Goal: Task Accomplishment & Management: Complete application form

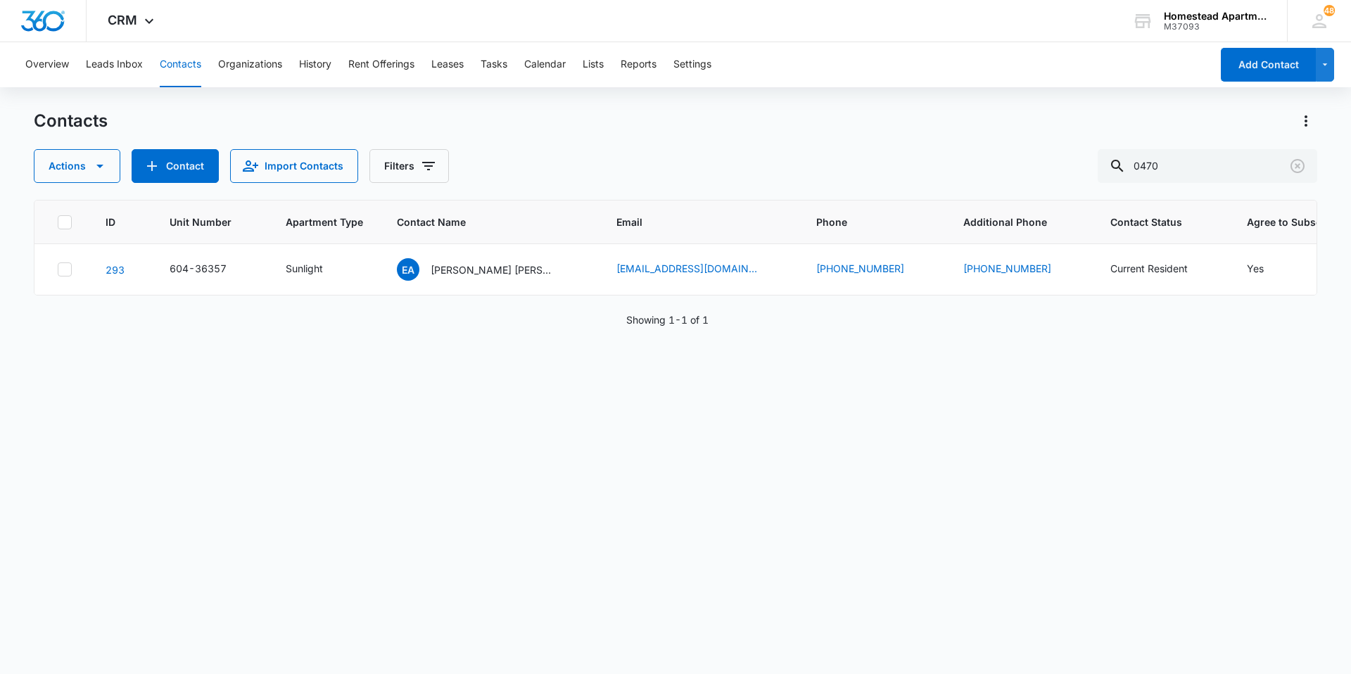
drag, startPoint x: 1234, startPoint y: 168, endPoint x: 1095, endPoint y: 156, distance: 139.2
click at [1095, 156] on div "Actions Contact Import Contacts Filters 0470" at bounding box center [676, 166] width 1284 height 34
type input "38051"
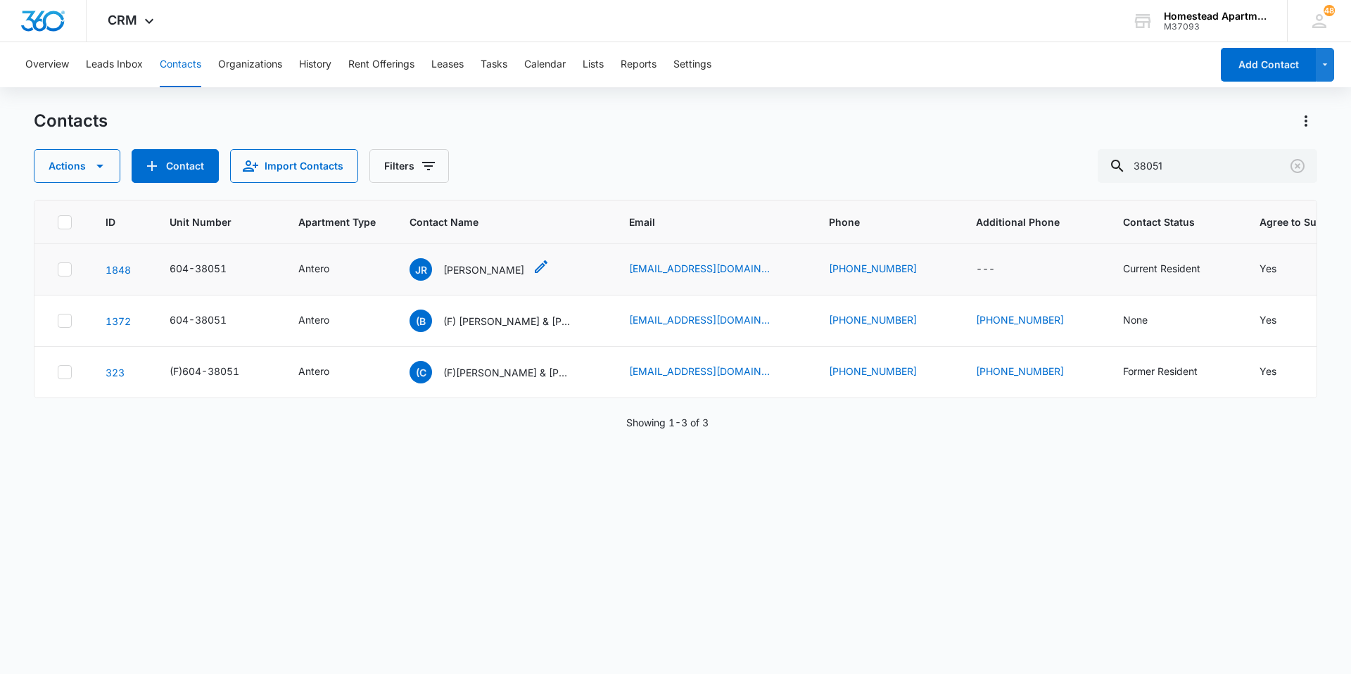
click at [514, 266] on p "[PERSON_NAME]" at bounding box center [483, 269] width 81 height 15
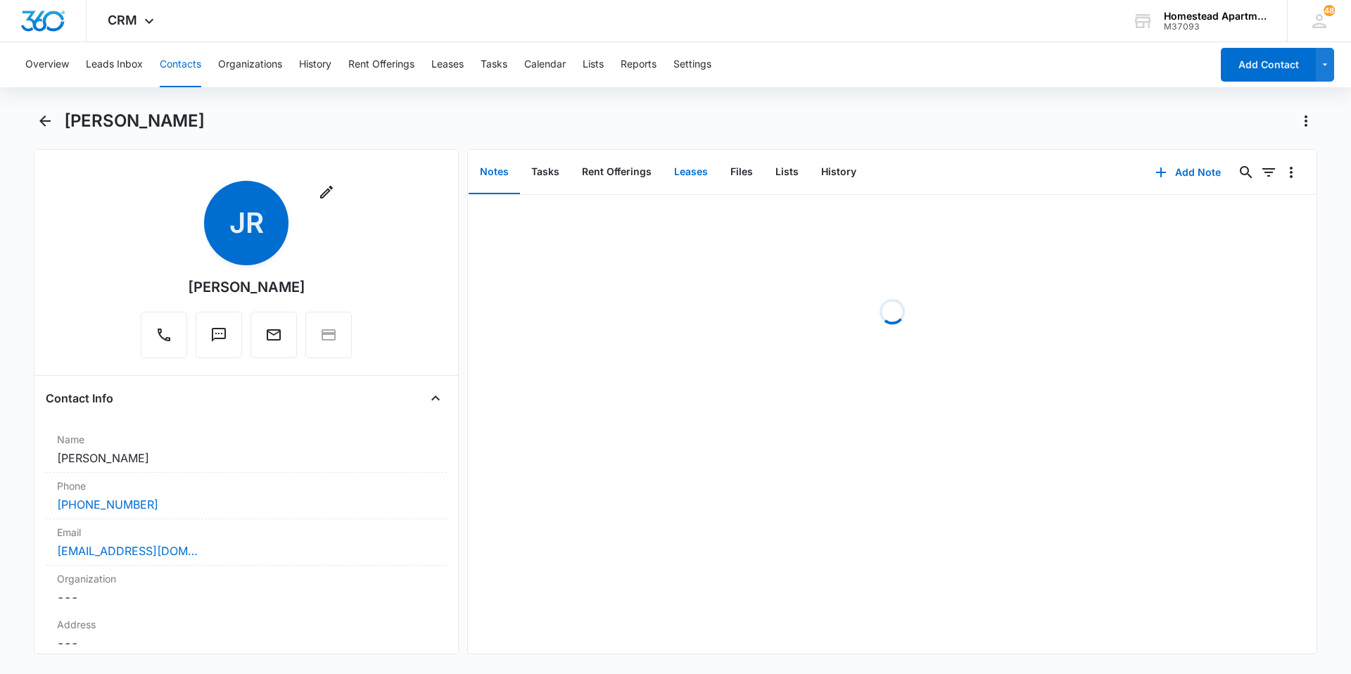
click at [696, 186] on button "Leases" at bounding box center [691, 173] width 56 height 44
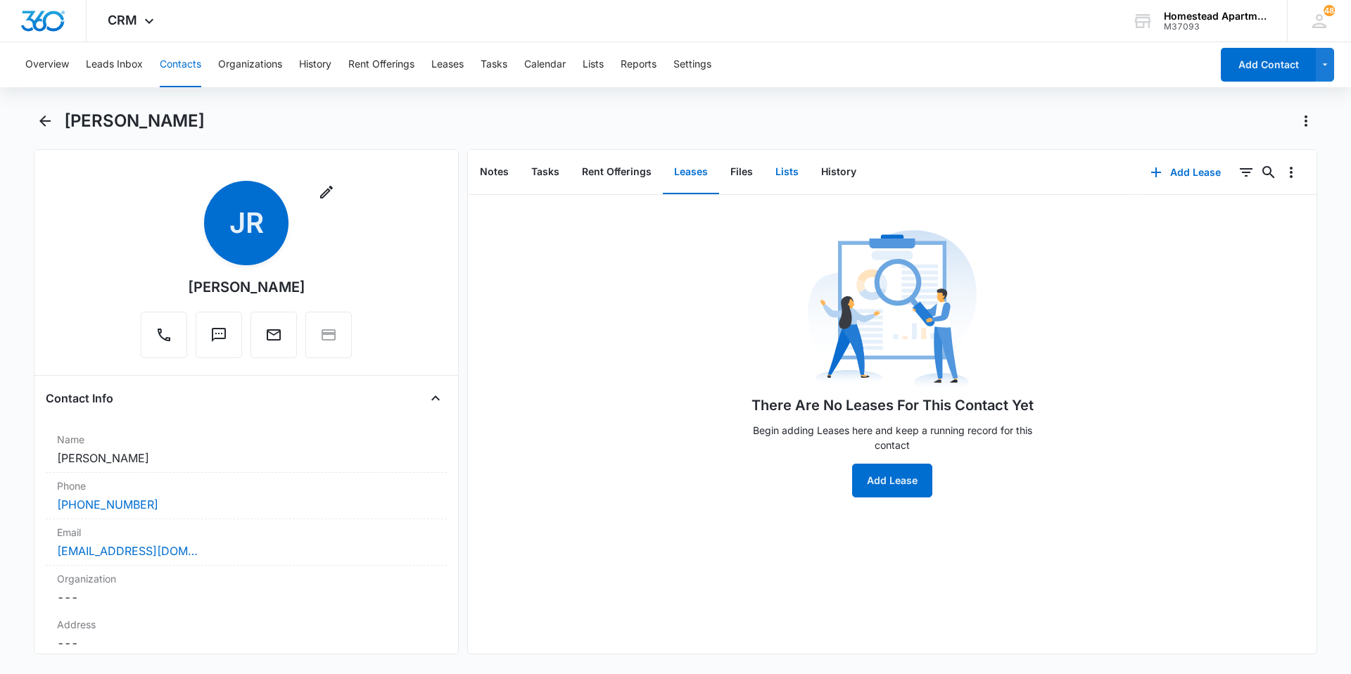
click at [785, 178] on button "Lists" at bounding box center [787, 173] width 46 height 44
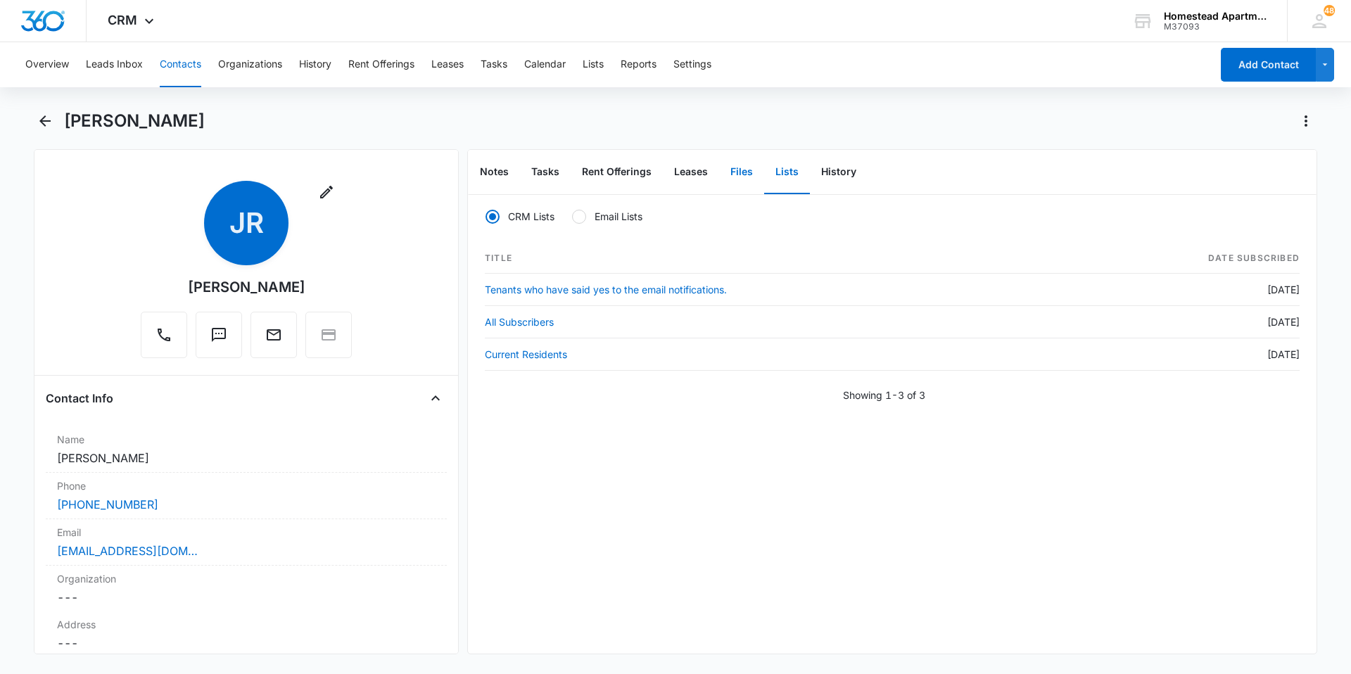
click at [735, 172] on button "Files" at bounding box center [741, 173] width 45 height 44
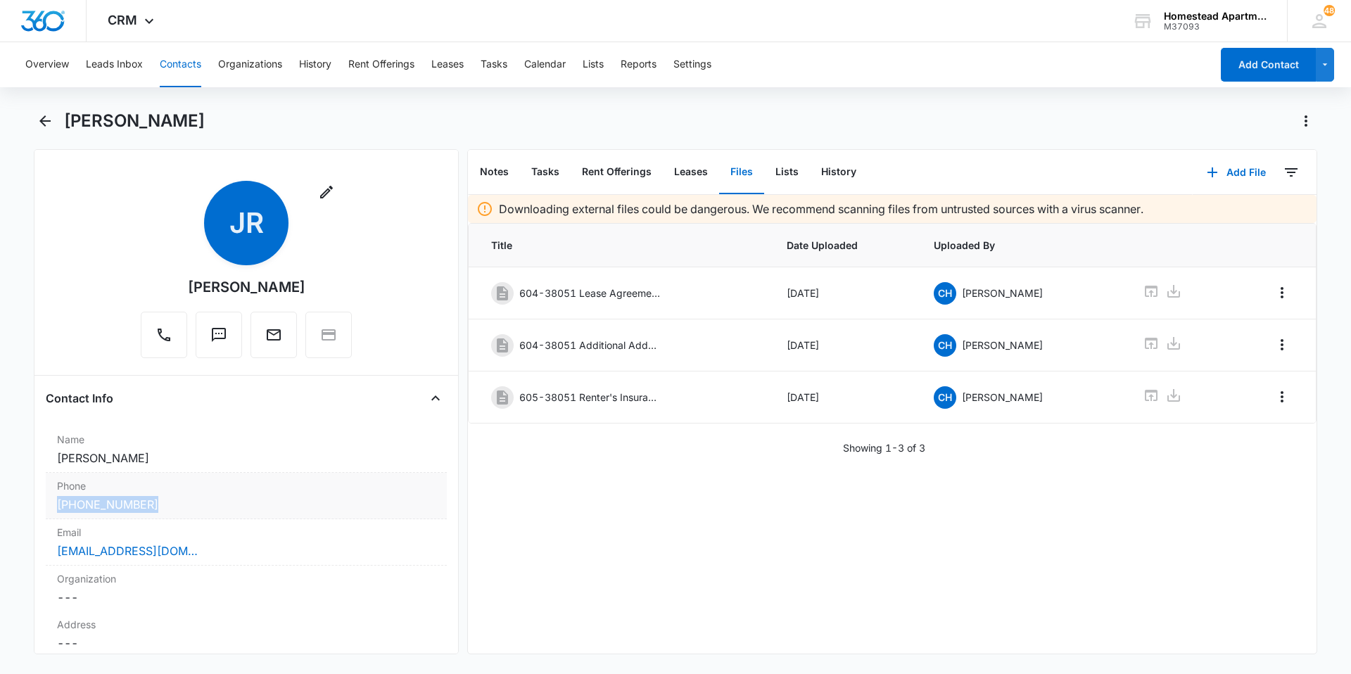
drag, startPoint x: 160, startPoint y: 509, endPoint x: 52, endPoint y: 505, distance: 108.5
click at [52, 505] on div "Phone Cancel Save Changes [PHONE_NUMBER]" at bounding box center [246, 496] width 401 height 46
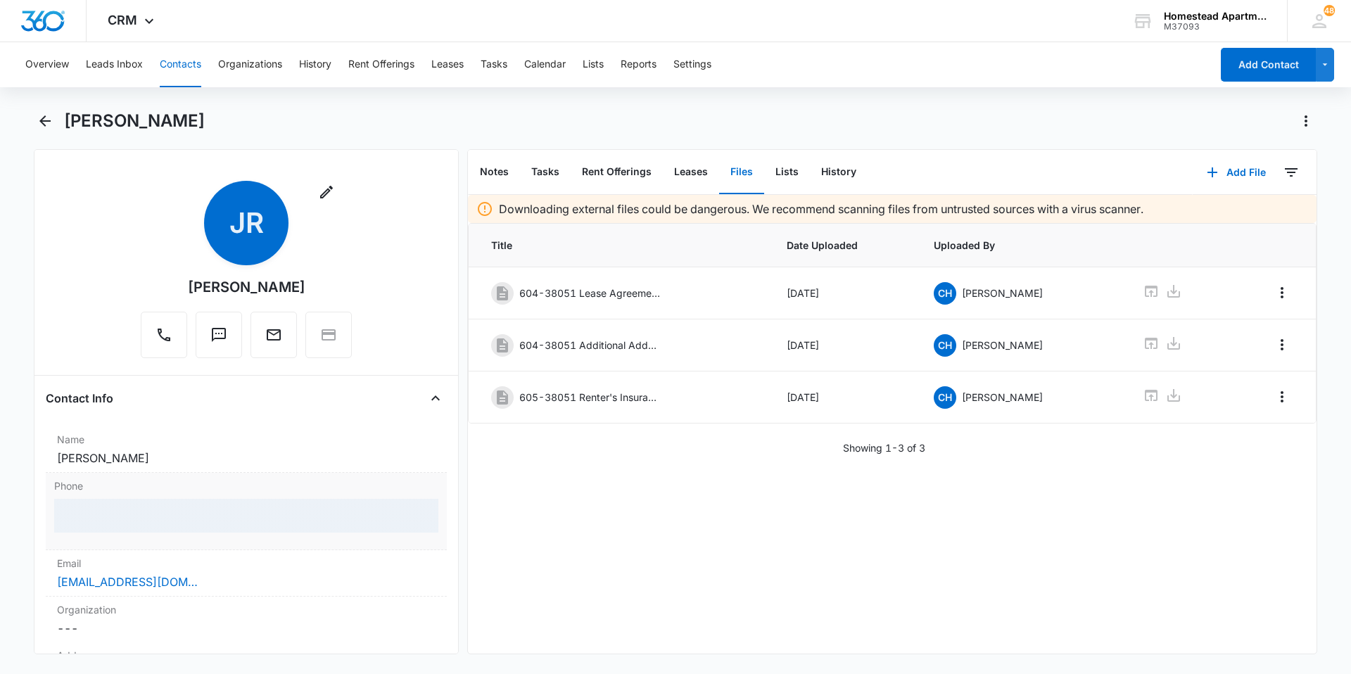
copy link "[PHONE_NUMBER]"
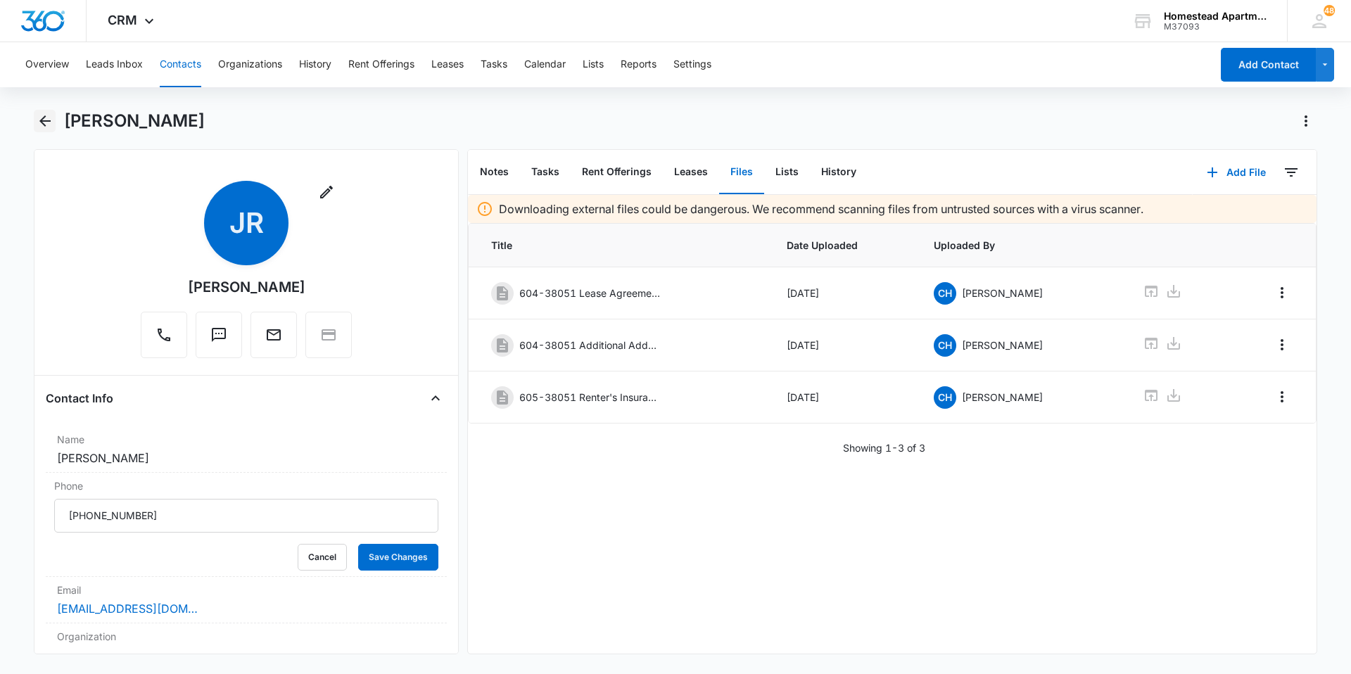
click at [39, 113] on icon "Back" at bounding box center [45, 121] width 17 height 17
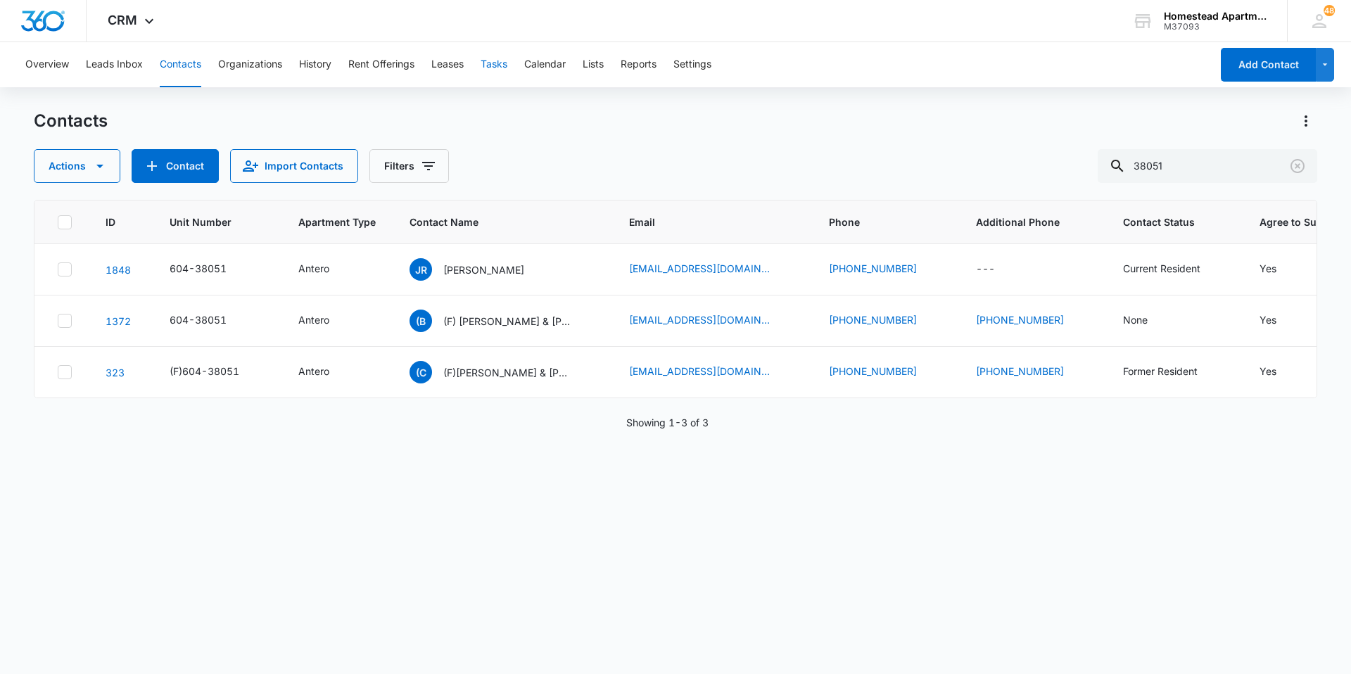
click at [494, 66] on button "Tasks" at bounding box center [494, 64] width 27 height 45
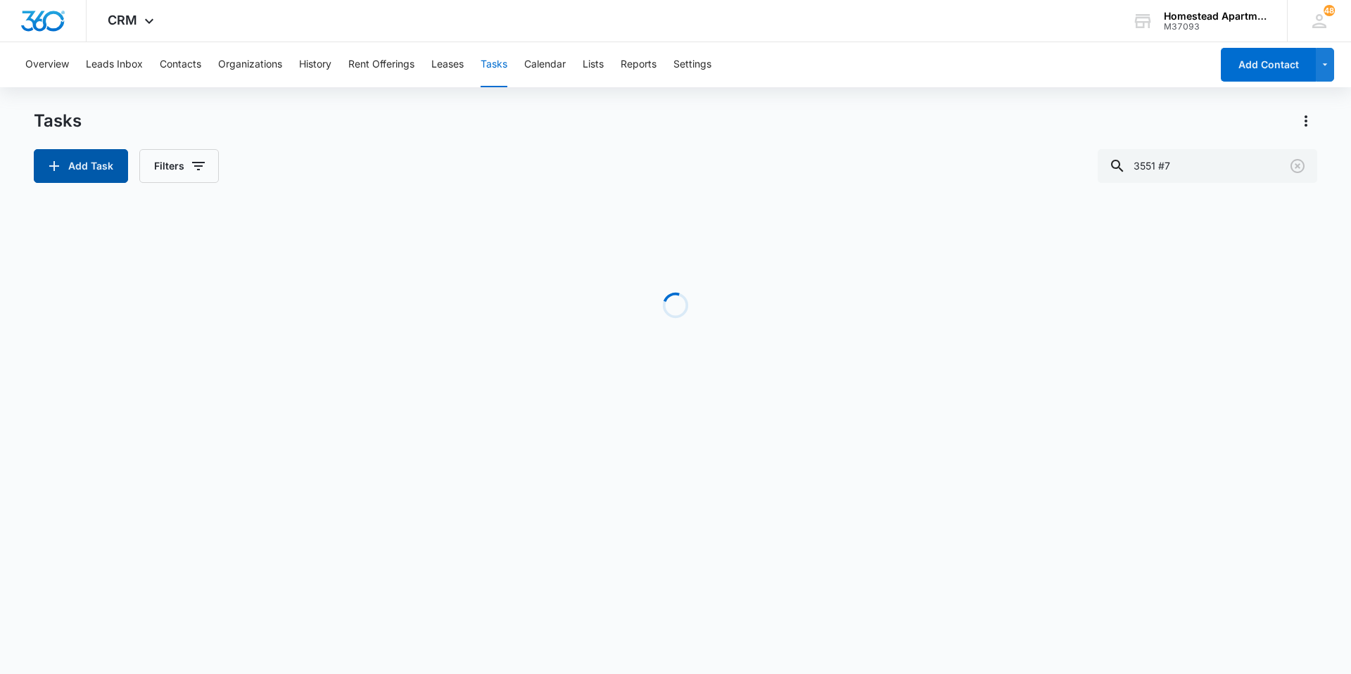
click at [93, 170] on button "Add Task" at bounding box center [81, 166] width 94 height 34
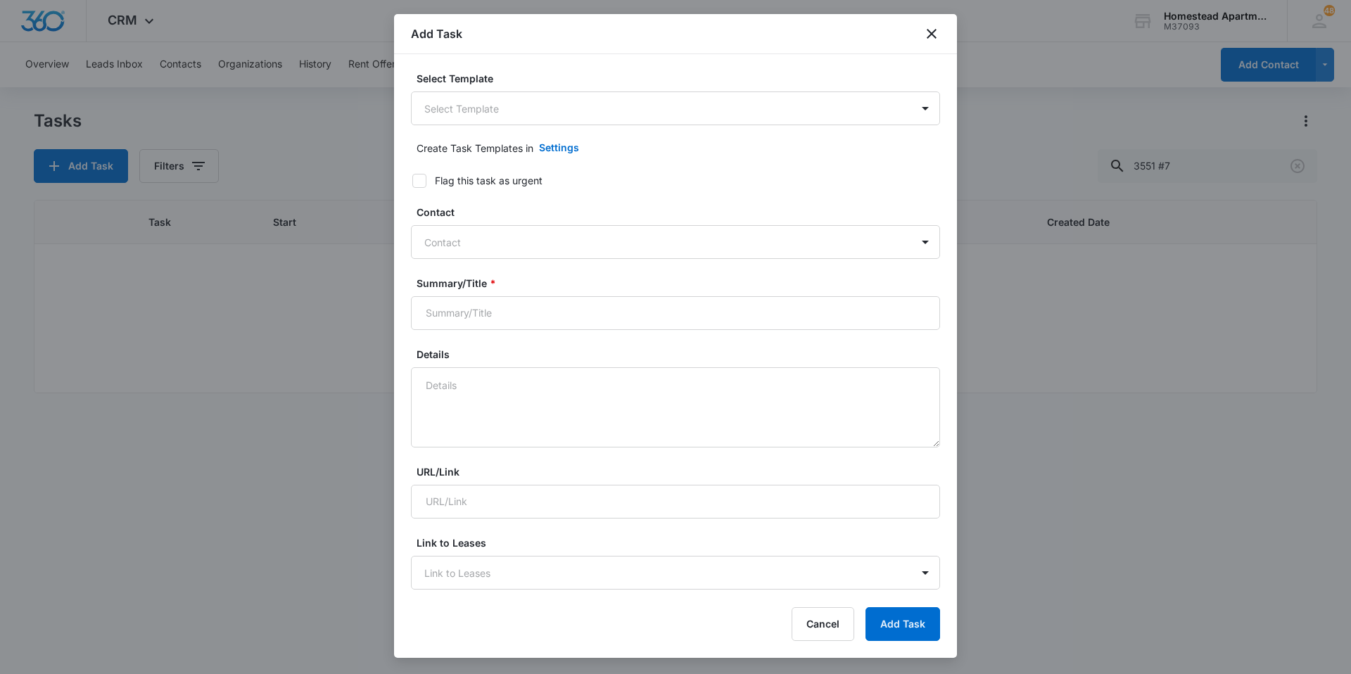
click at [536, 120] on body "CRM Apps Reputation Websites Forms CRM Email Social Content Intelligence Files …" at bounding box center [675, 337] width 1351 height 674
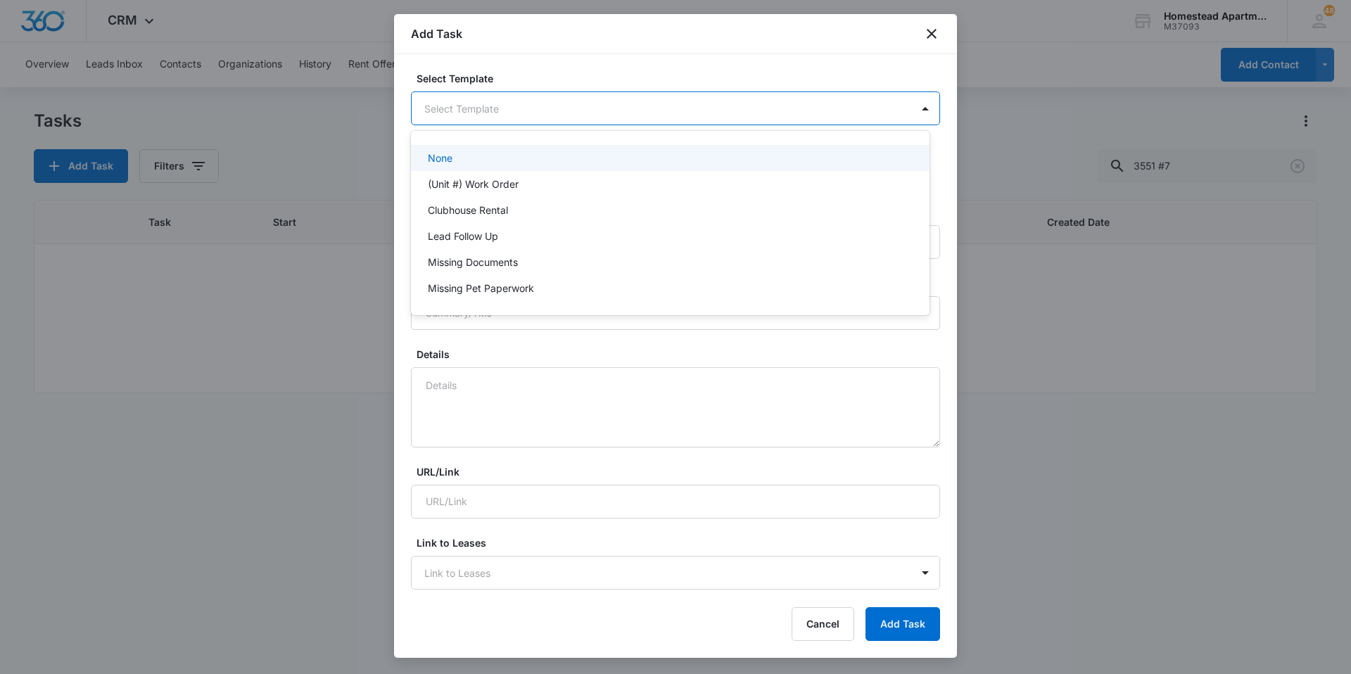
click at [512, 179] on p "(Unit #) Work Order" at bounding box center [473, 184] width 91 height 15
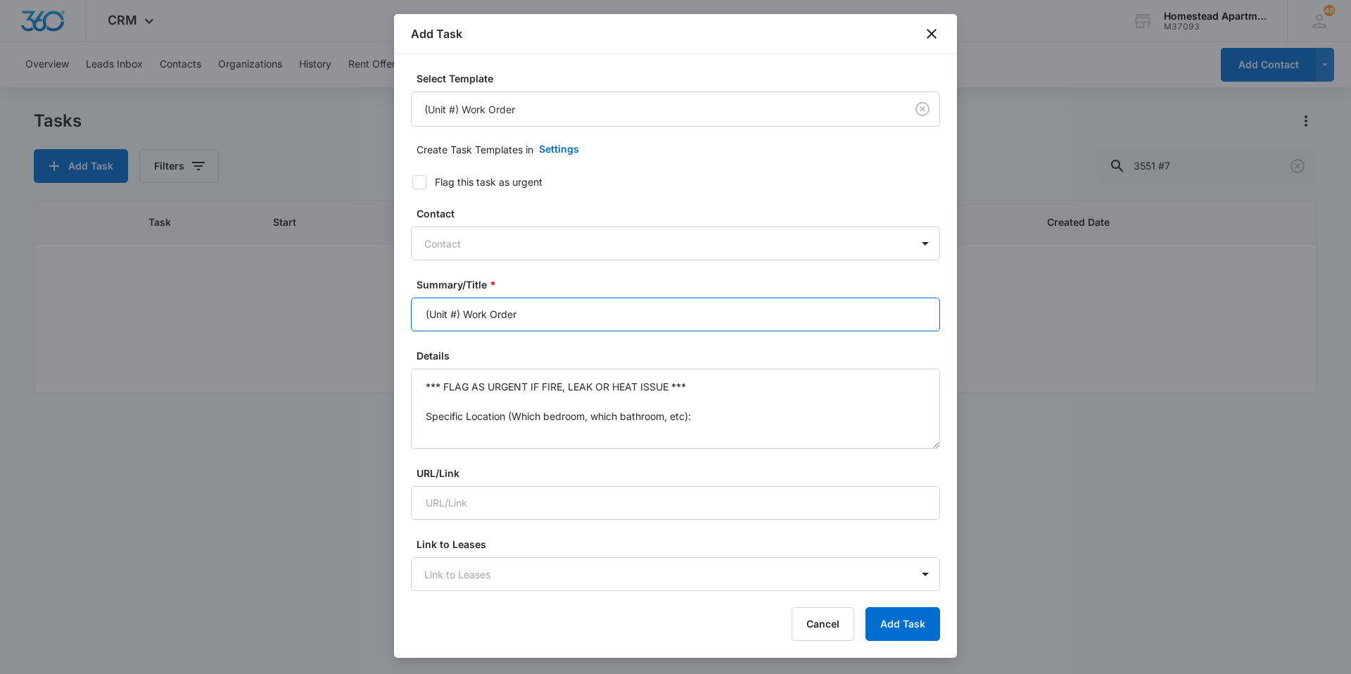
drag, startPoint x: 462, startPoint y: 310, endPoint x: 327, endPoint y: 312, distance: 134.4
click at [327, 312] on body "CRM Apps Reputation Websites Forms CRM Email Social Content Intelligence Files …" at bounding box center [675, 337] width 1351 height 674
type input "3805 #1 Work Order"
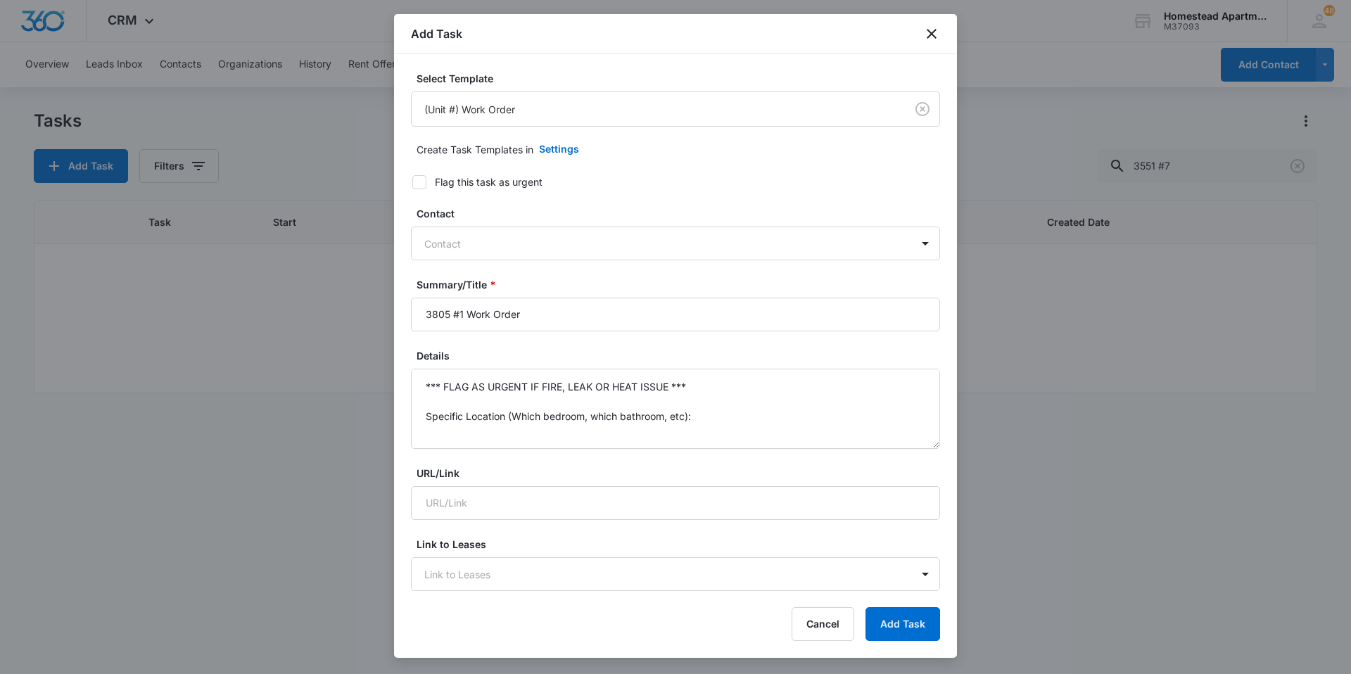
click at [528, 450] on form "Select Template (Unit #) Work Order Create Task Templates in Settings Flag this…" at bounding box center [675, 686] width 529 height 1231
drag, startPoint x: 536, startPoint y: 398, endPoint x: 524, endPoint y: 380, distance: 21.5
click at [543, 420] on textarea "*** FLAG AS URGENT IF FIRE, LEAK OR HEAT ISSUE *** Specific Location (Which bed…" at bounding box center [675, 409] width 529 height 80
click at [515, 395] on textarea "*** FLAG AS URGENT IF FIRE, LEAK OR HEAT ISSUE *** Specific Location (Which bed…" at bounding box center [675, 409] width 529 height 80
drag, startPoint x: 470, startPoint y: 403, endPoint x: 396, endPoint y: 334, distance: 101.1
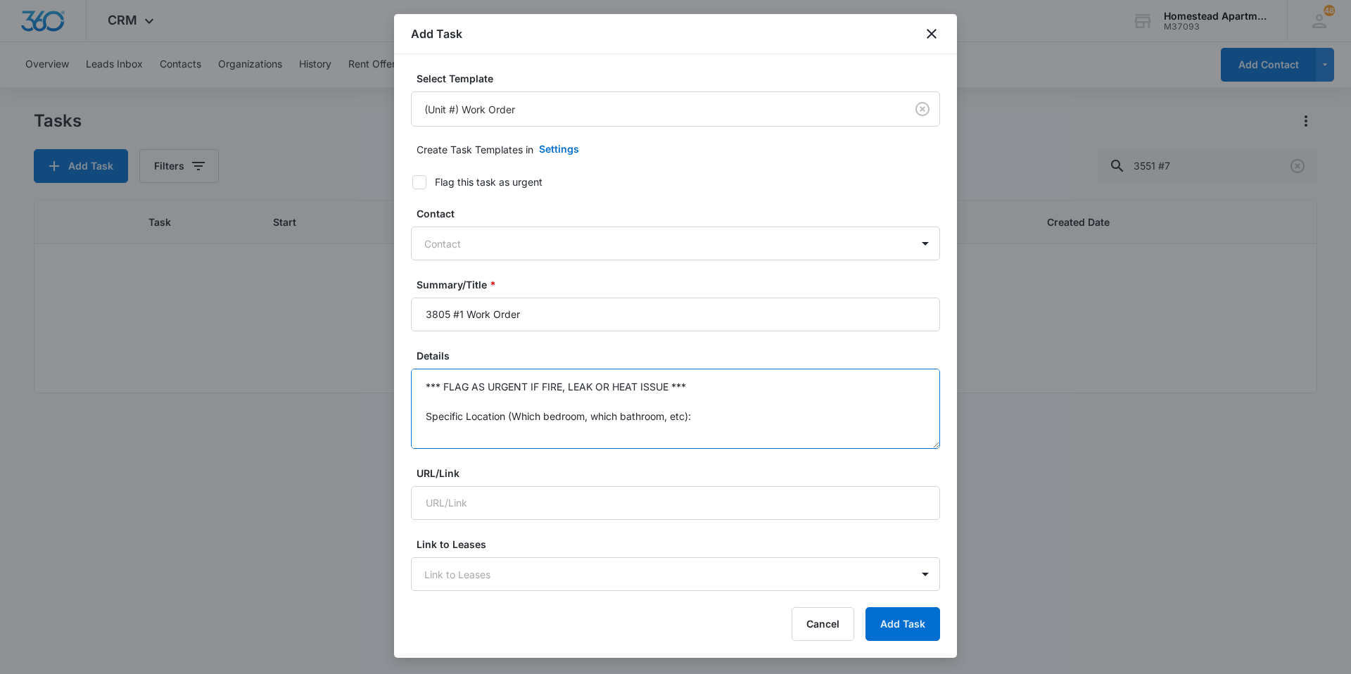
click at [396, 334] on div "Select Template (Unit #) Work Order Create Task Templates in Settings Flag this…" at bounding box center [675, 323] width 563 height 539
drag, startPoint x: 687, startPoint y: 388, endPoint x: 388, endPoint y: 365, distance: 299.9
click at [388, 365] on body "CRM Apps Reputation Websites Forms CRM Email Social Content Intelligence Files …" at bounding box center [675, 337] width 1351 height 674
paste textarea "[PERSON_NAME]"
drag, startPoint x: 593, startPoint y: 431, endPoint x: 460, endPoint y: 415, distance: 134.0
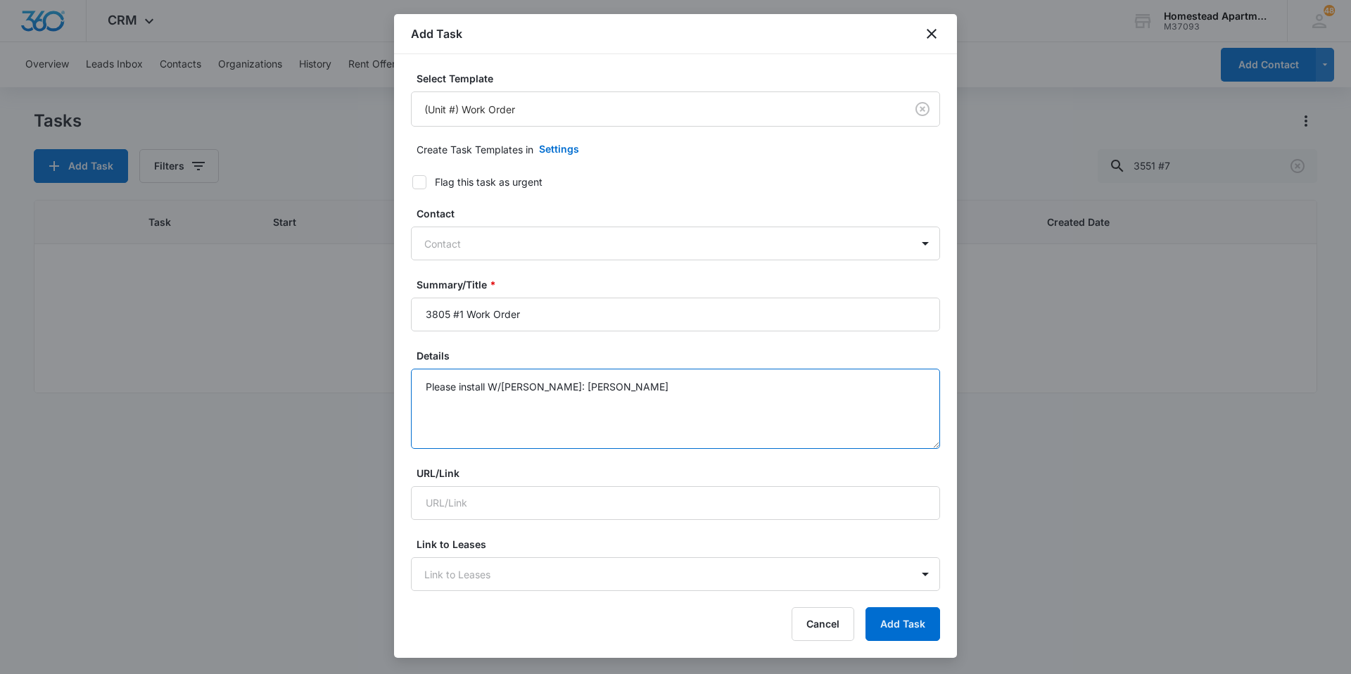
click at [460, 415] on textarea "Please install W/[PERSON_NAME]: [PERSON_NAME]" at bounding box center [675, 409] width 529 height 80
drag, startPoint x: 495, startPoint y: 414, endPoint x: 421, endPoint y: 416, distance: 74.6
click at [421, 416] on textarea "Please install W/[PERSON_NAME]:" at bounding box center [675, 409] width 529 height 80
click at [479, 419] on textarea "Please install W/[PERSON_NAME]:" at bounding box center [675, 409] width 529 height 80
type textarea "Please install W/[PERSON_NAME]:"
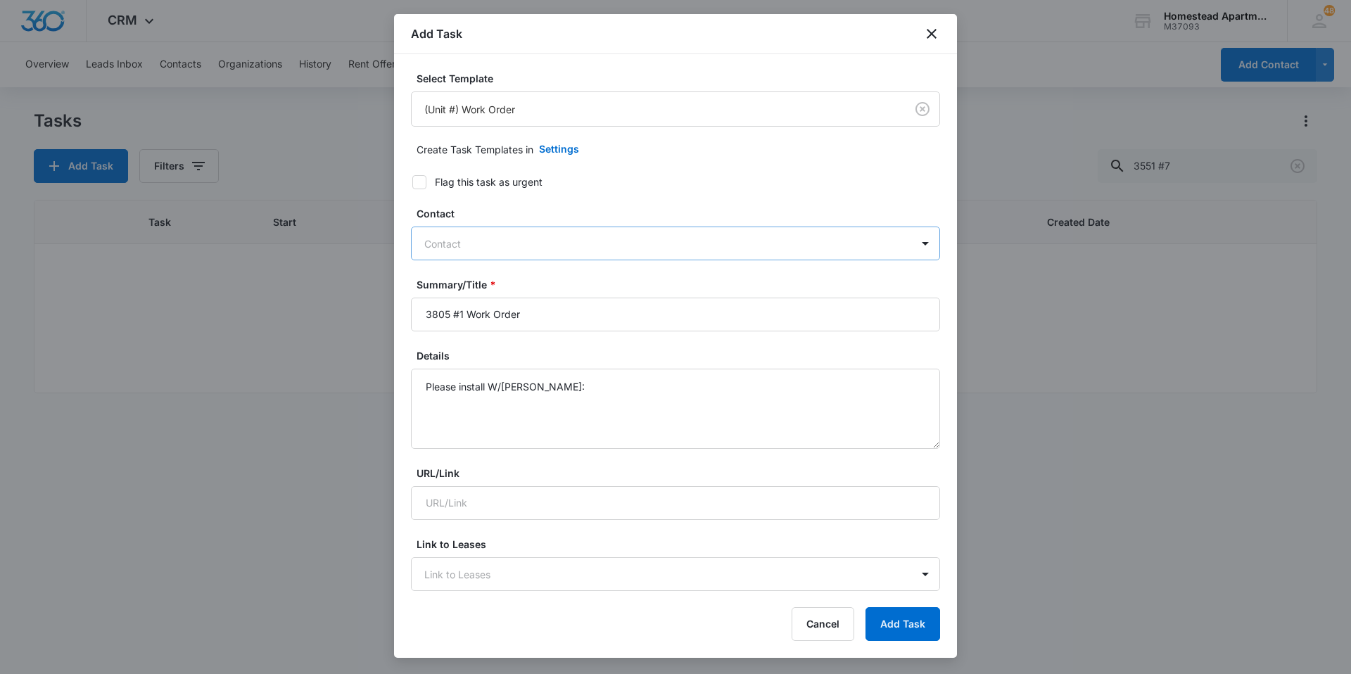
click at [514, 236] on div at bounding box center [667, 244] width 486 height 18
type input "[PERSON_NAME]"
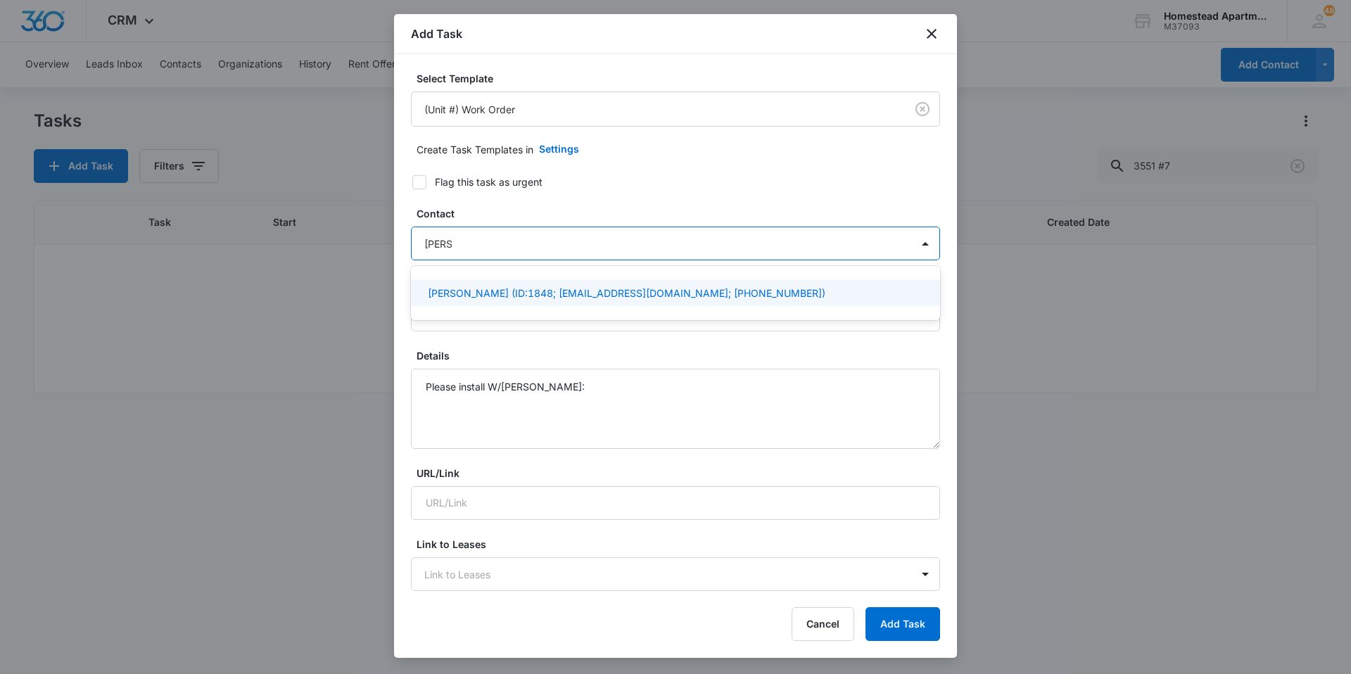
click at [505, 293] on p "[PERSON_NAME] (ID:1848; [EMAIL_ADDRESS][DOMAIN_NAME]; [PHONE_NUMBER])" at bounding box center [627, 293] width 398 height 15
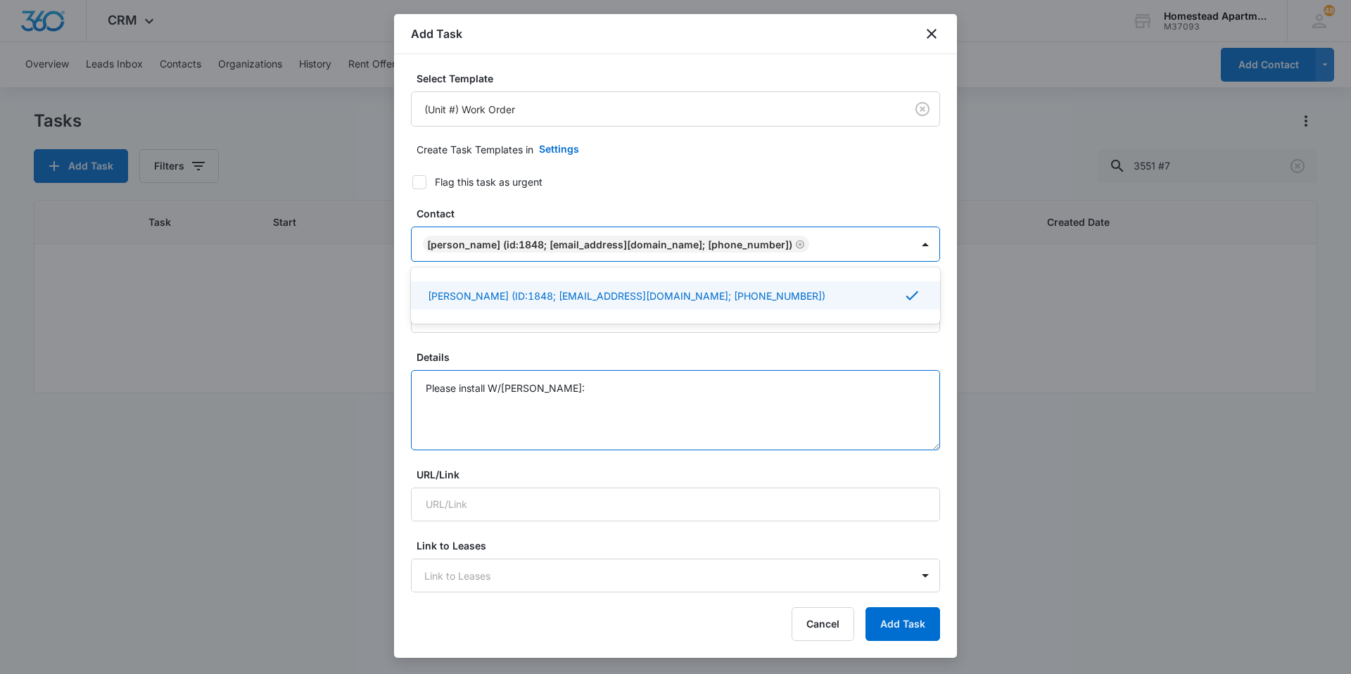
click at [498, 416] on textarea "Please install W/[PERSON_NAME]:" at bounding box center [675, 410] width 529 height 80
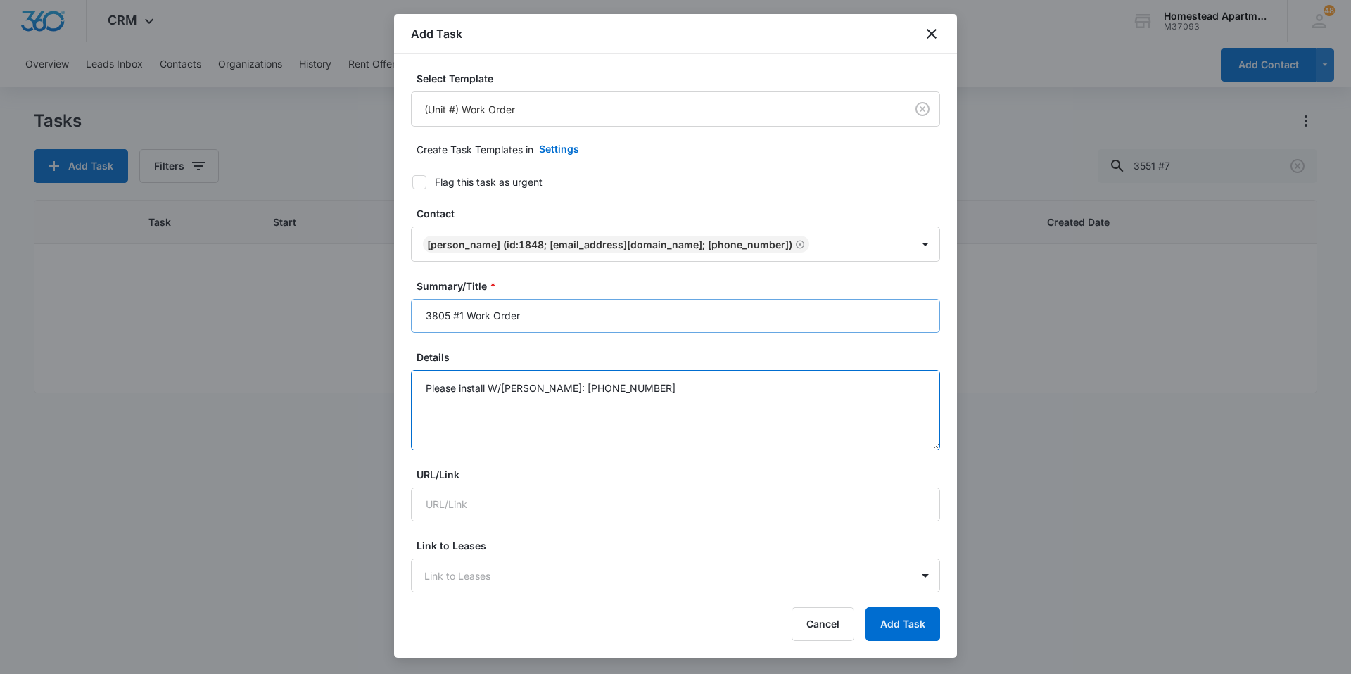
type textarea "Please install W/[PERSON_NAME]: [PHONE_NUMBER]"
click at [543, 312] on input "3805 #1 Work Order" at bounding box center [675, 316] width 529 height 34
type input "3805 #1 Work Order (W/D)"
click at [557, 429] on textarea "Please install W/[PERSON_NAME]: [PHONE_NUMBER]" at bounding box center [675, 410] width 529 height 80
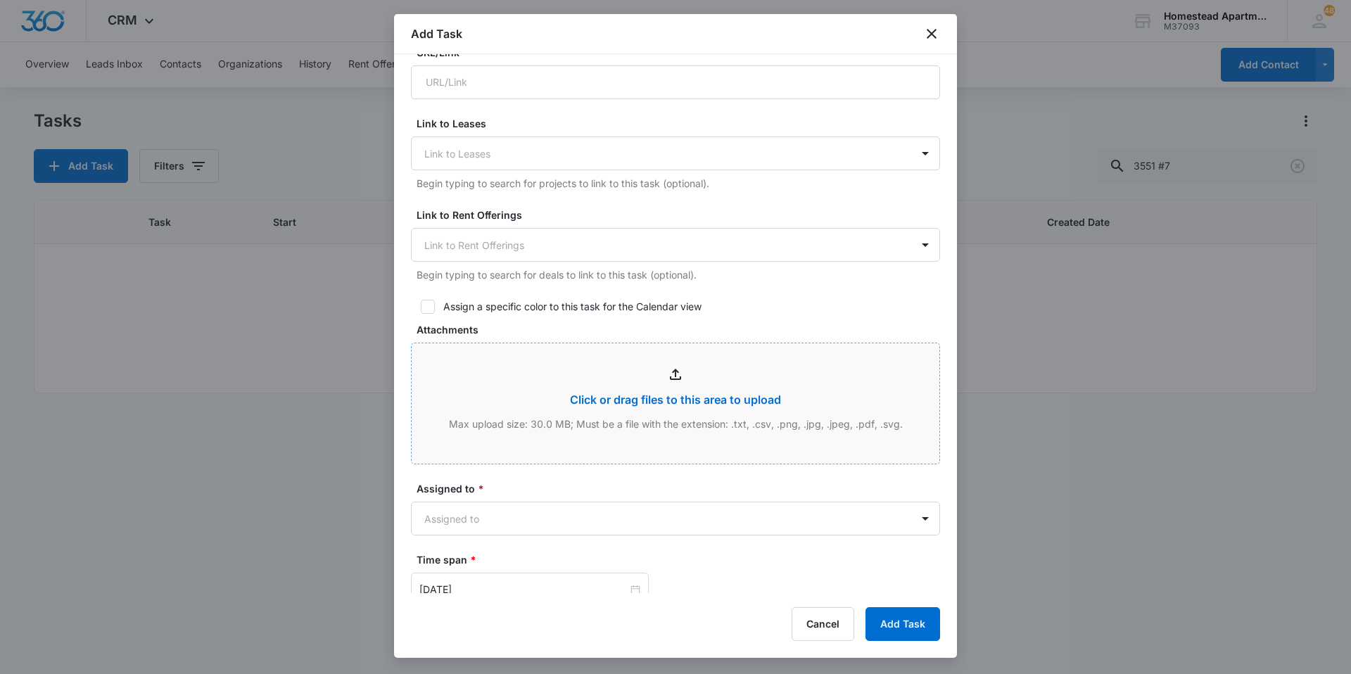
scroll to position [727, 0]
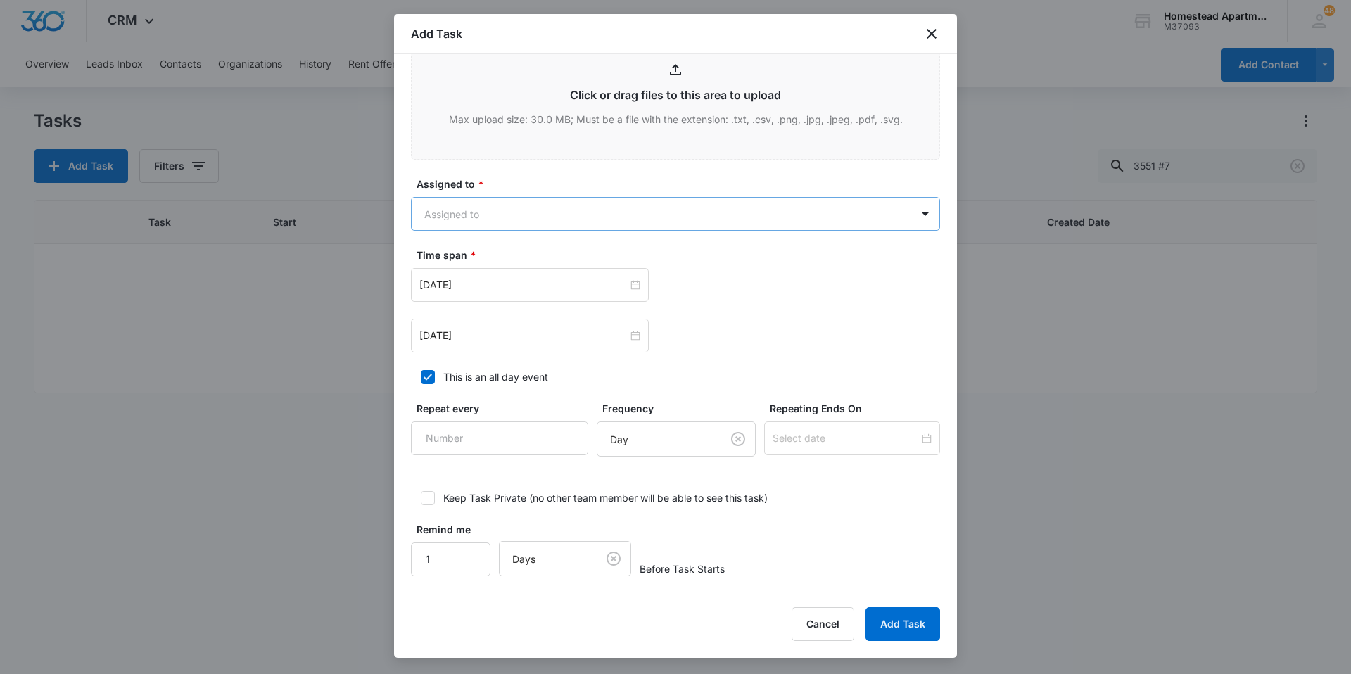
click at [530, 213] on body "CRM Apps Reputation Websites Forms CRM Email Social Content Intelligence Files …" at bounding box center [675, 337] width 1351 height 674
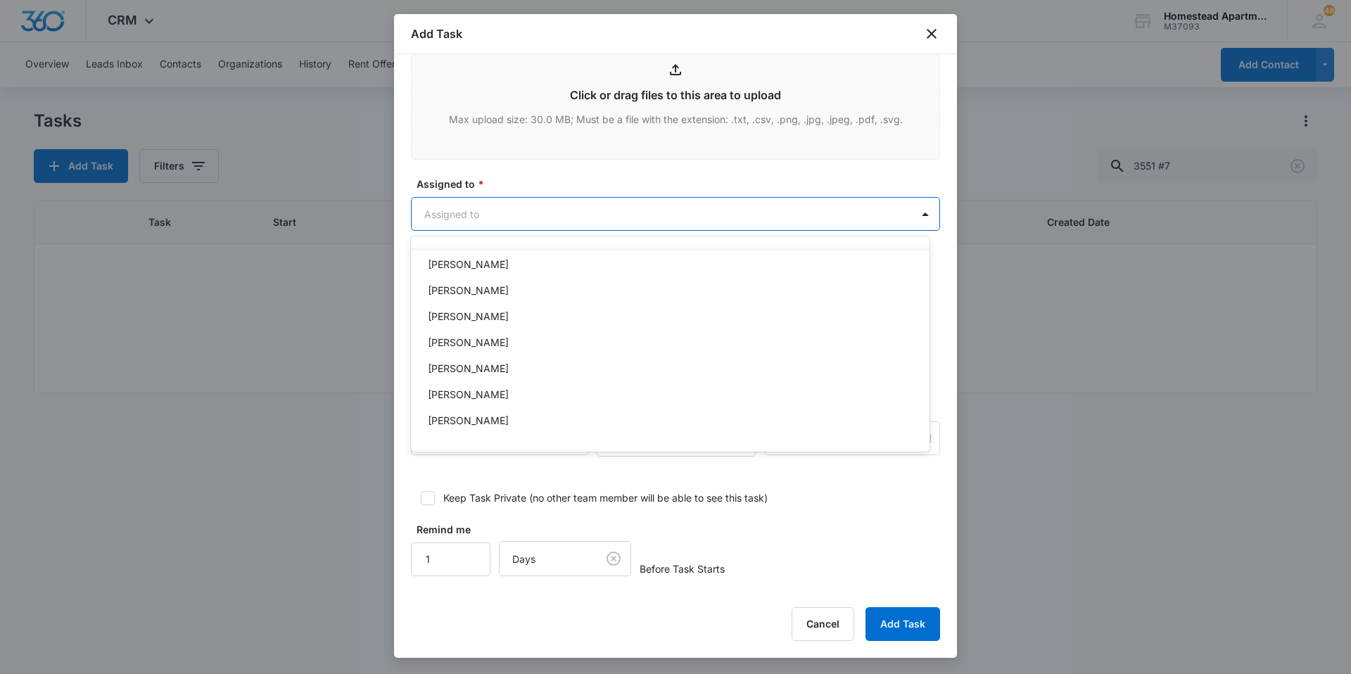
scroll to position [229, 0]
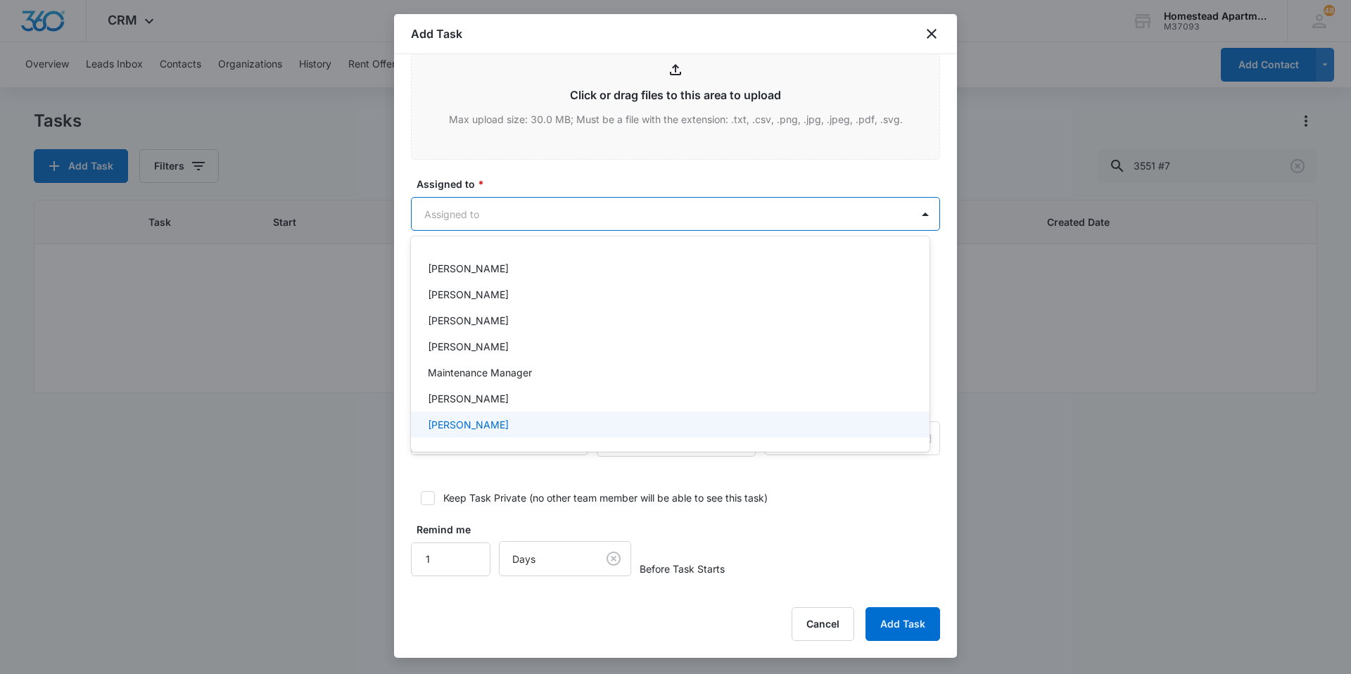
click at [495, 424] on p "[PERSON_NAME]" at bounding box center [468, 424] width 81 height 15
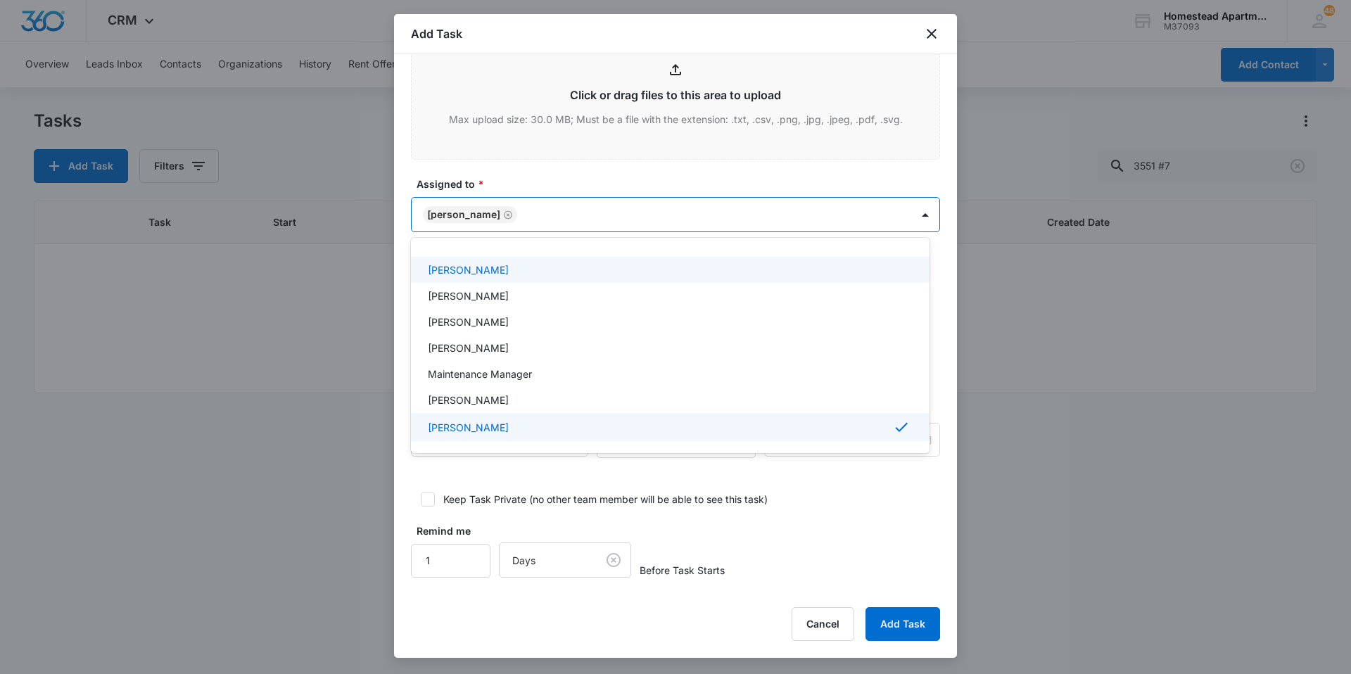
click at [516, 186] on div at bounding box center [675, 337] width 1351 height 674
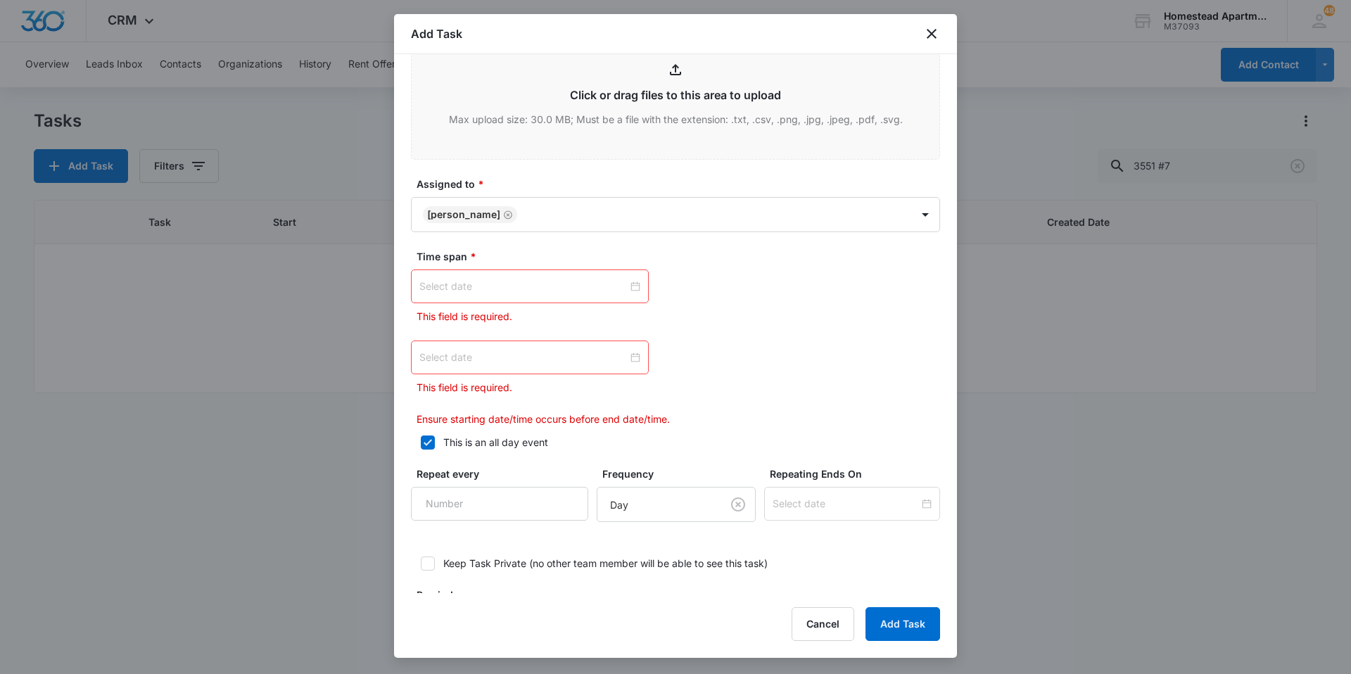
click at [544, 285] on input at bounding box center [523, 286] width 208 height 15
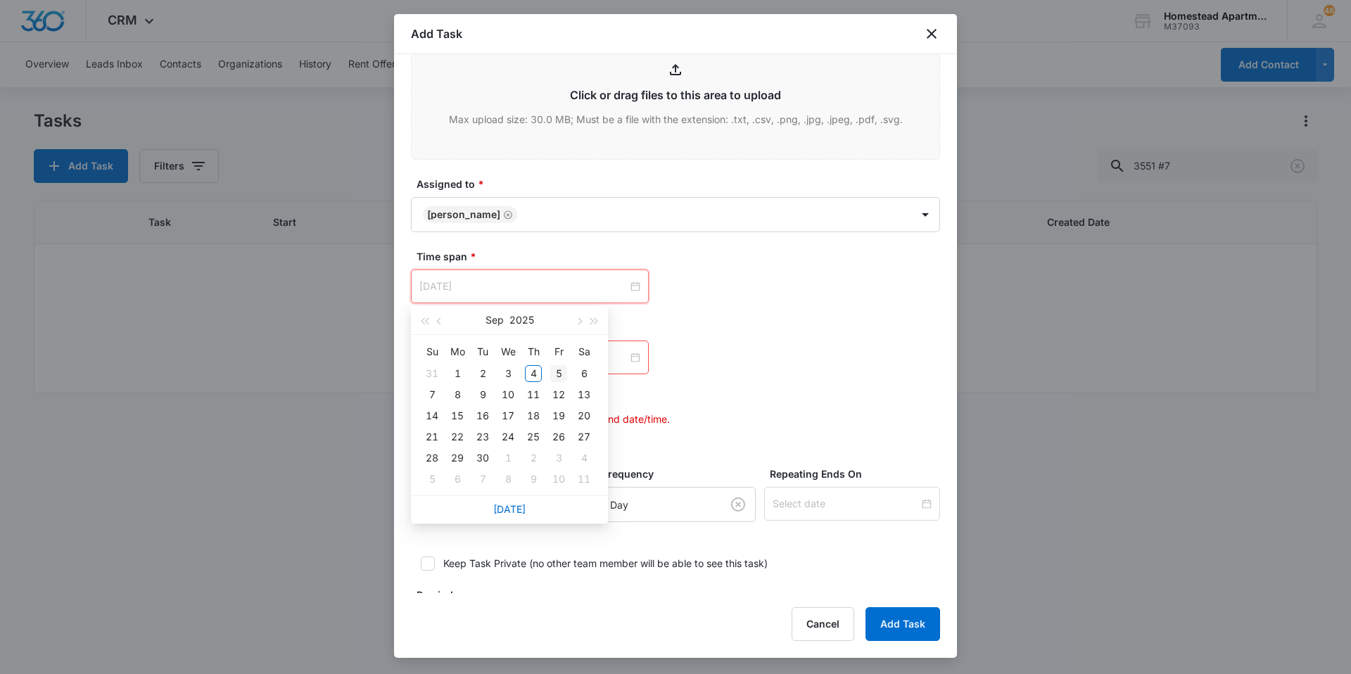
type input "[DATE]"
click at [560, 376] on div "5" at bounding box center [558, 373] width 17 height 17
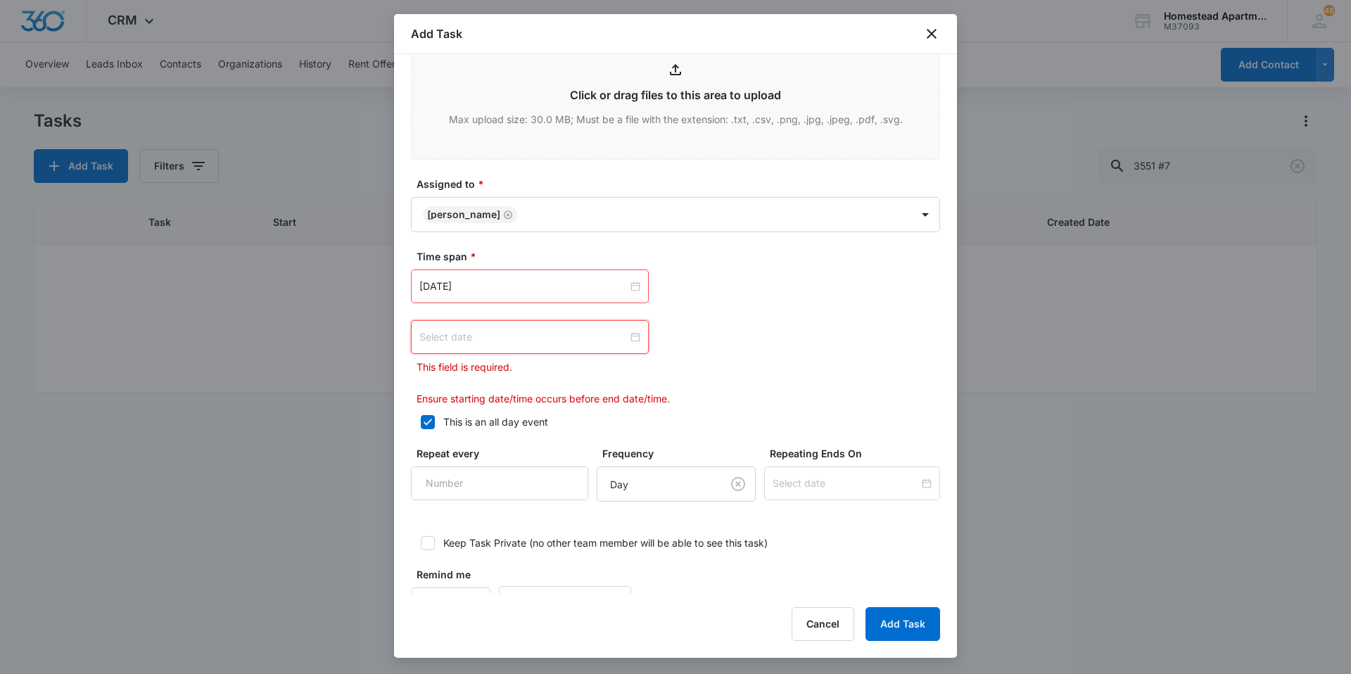
click at [562, 338] on input at bounding box center [523, 336] width 208 height 15
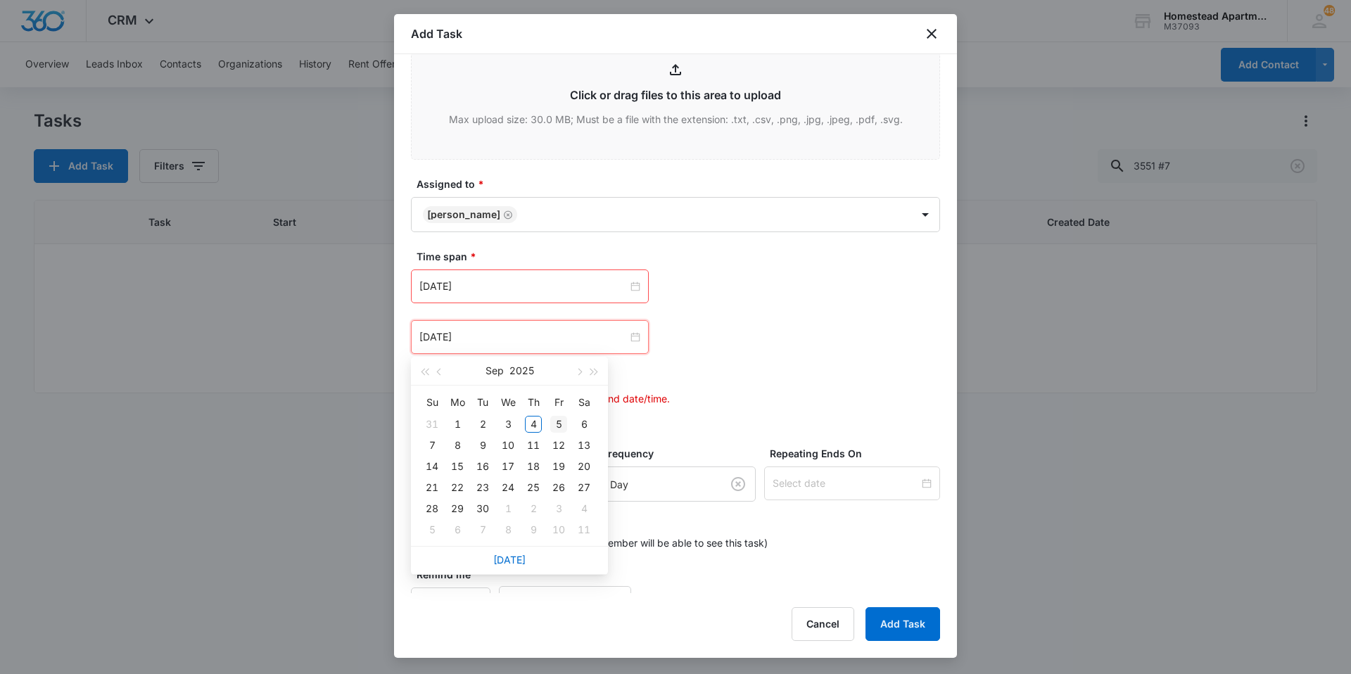
type input "[DATE]"
click at [558, 428] on div "5" at bounding box center [558, 424] width 17 height 17
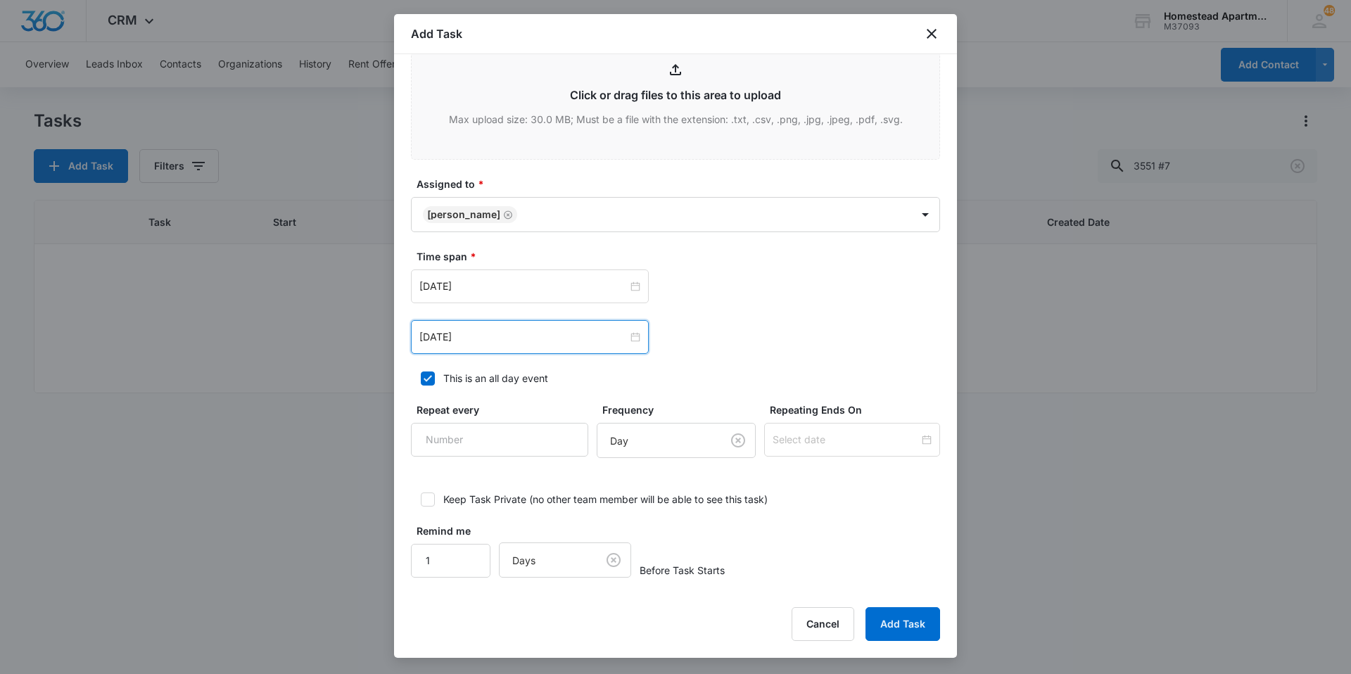
click at [733, 335] on div "[DATE] [DATE] Su Mo Tu We Th Fr Sa 31 1 2 3 4 5 6 7 8 9 10 11 12 13 14 15 16 17…" at bounding box center [675, 337] width 529 height 34
click at [904, 628] on button "Add Task" at bounding box center [903, 624] width 75 height 34
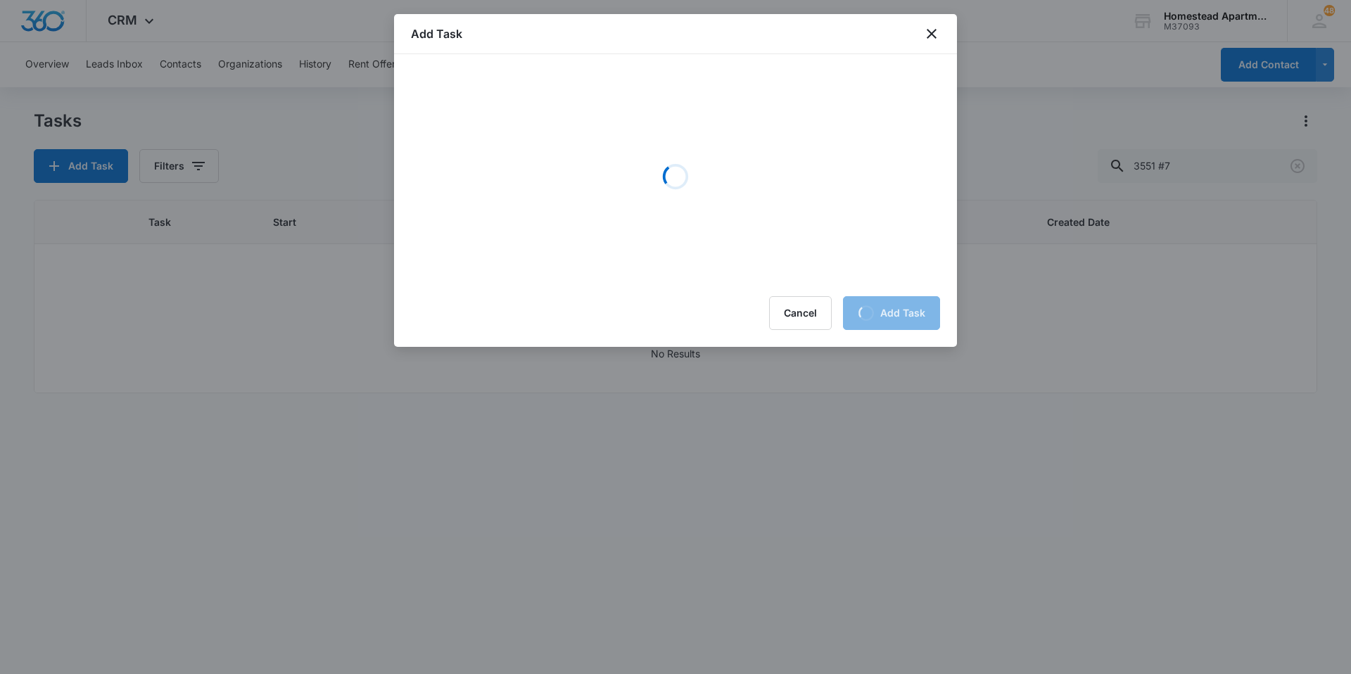
scroll to position [0, 0]
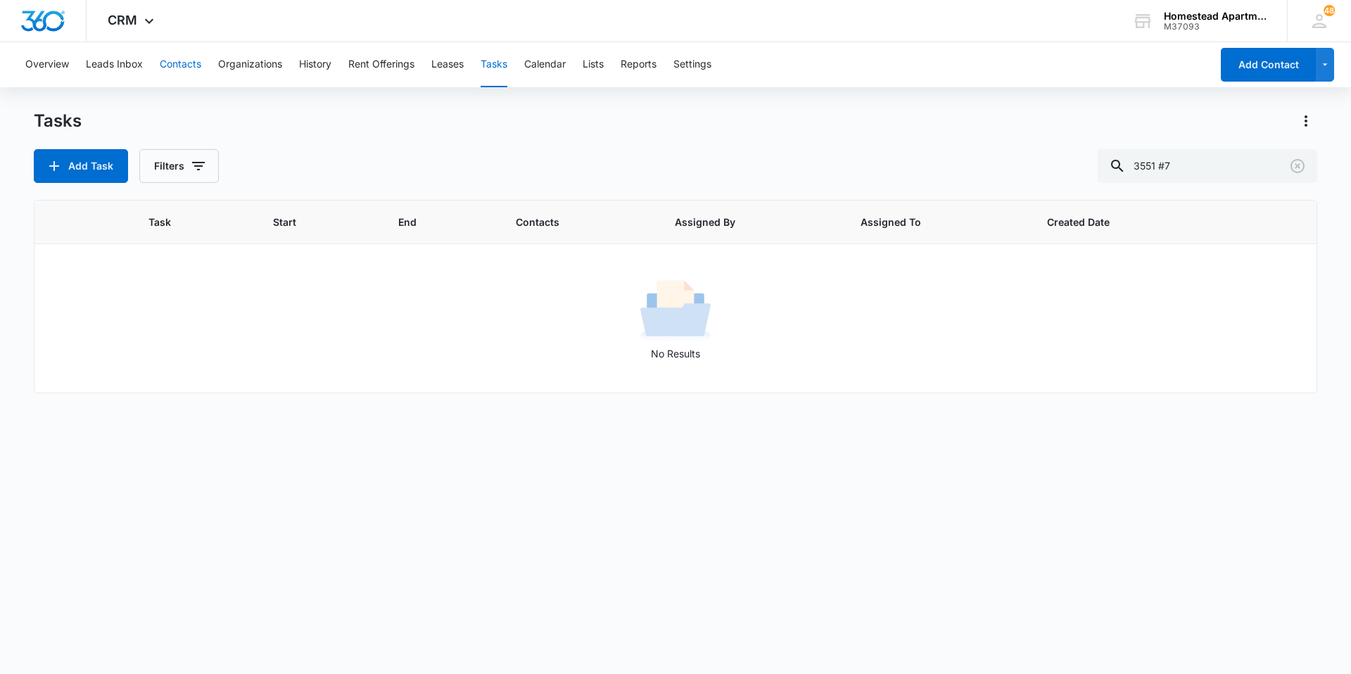
click at [170, 63] on button "Contacts" at bounding box center [181, 64] width 42 height 45
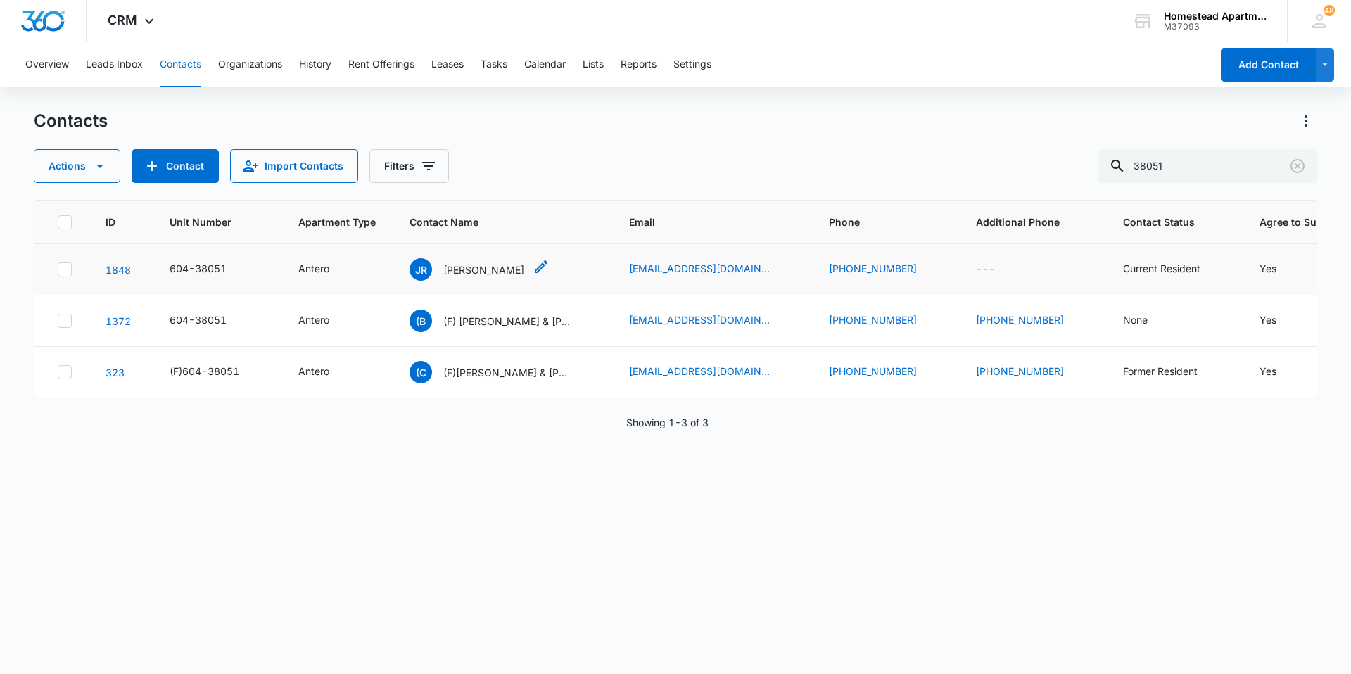
click at [476, 260] on div "JR [PERSON_NAME]" at bounding box center [467, 269] width 115 height 23
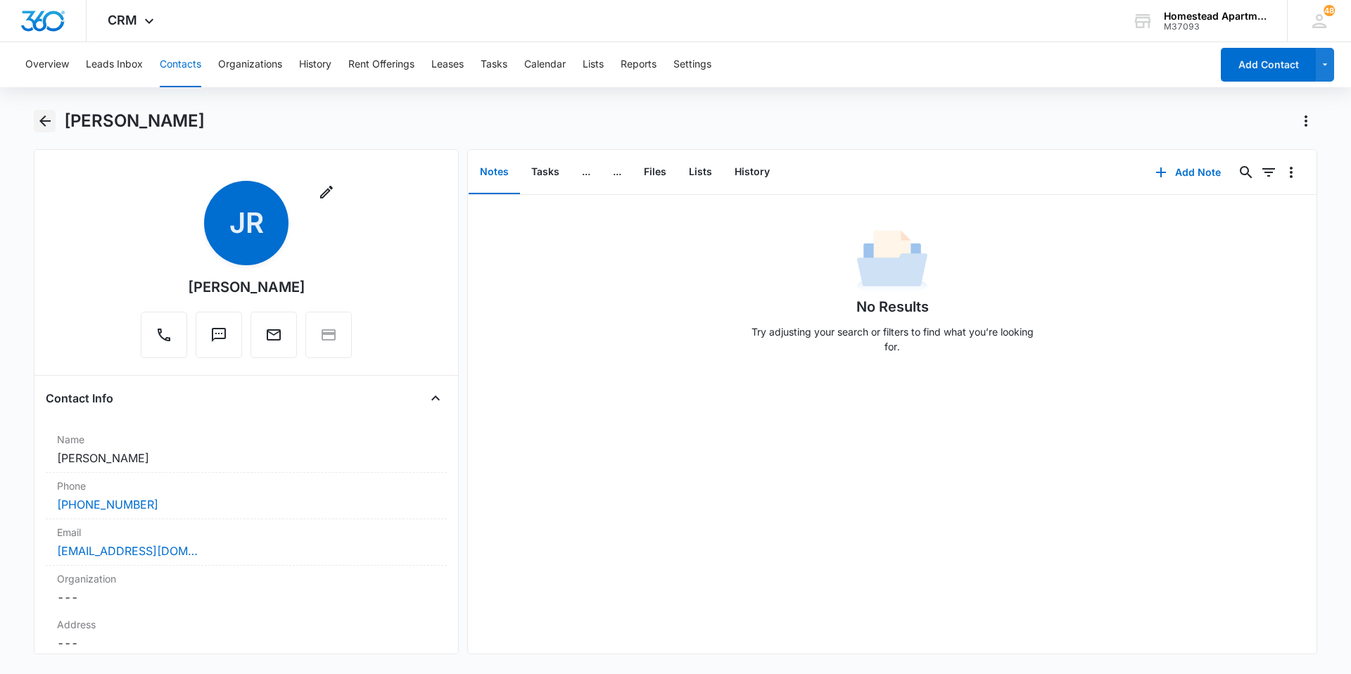
click at [35, 113] on button "Back" at bounding box center [45, 121] width 22 height 23
